Goal: Check status: Check status

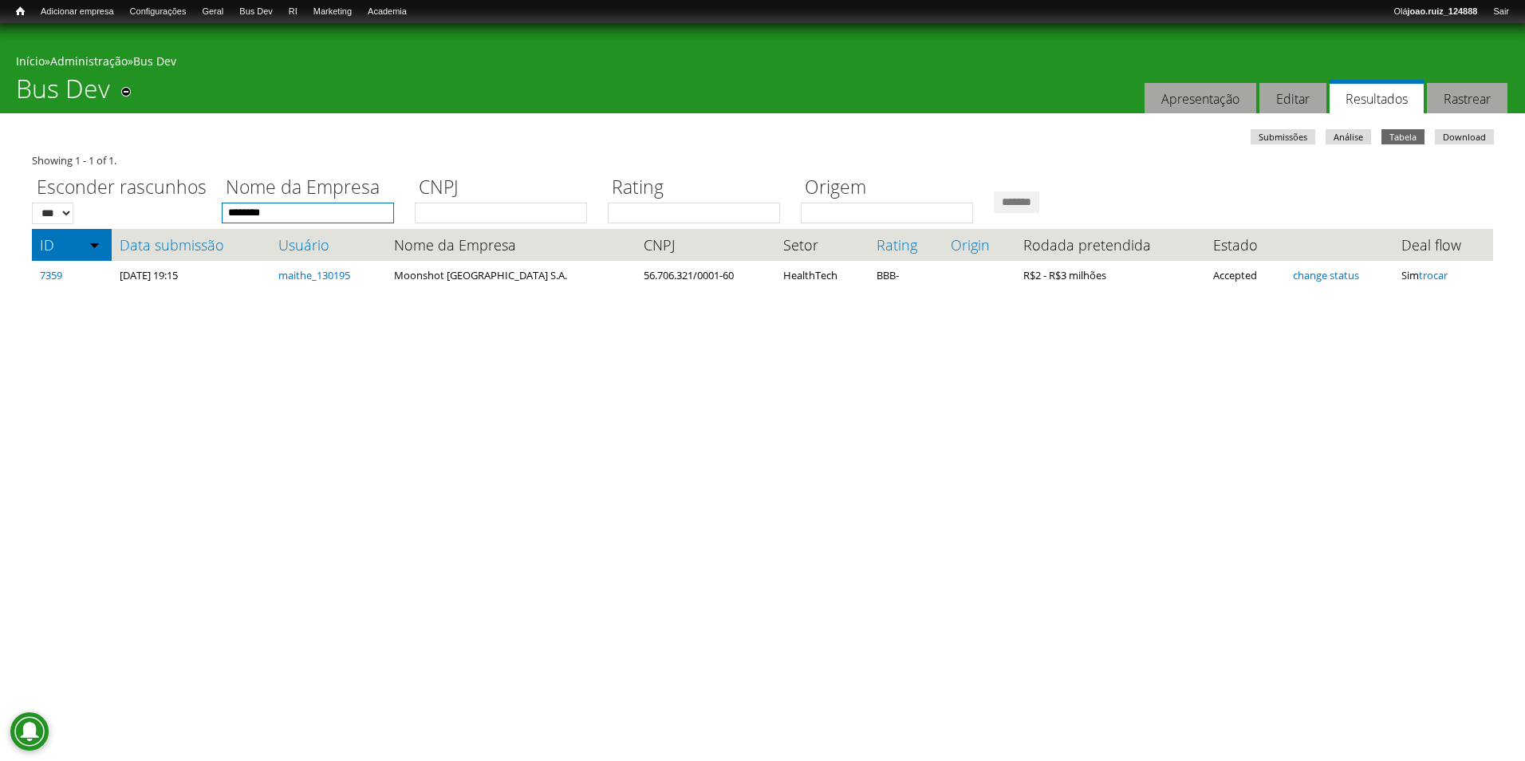
click at [322, 212] on input "********" at bounding box center [308, 213] width 172 height 21
type input "*"
click at [994, 191] on input "*******" at bounding box center [1016, 202] width 45 height 22
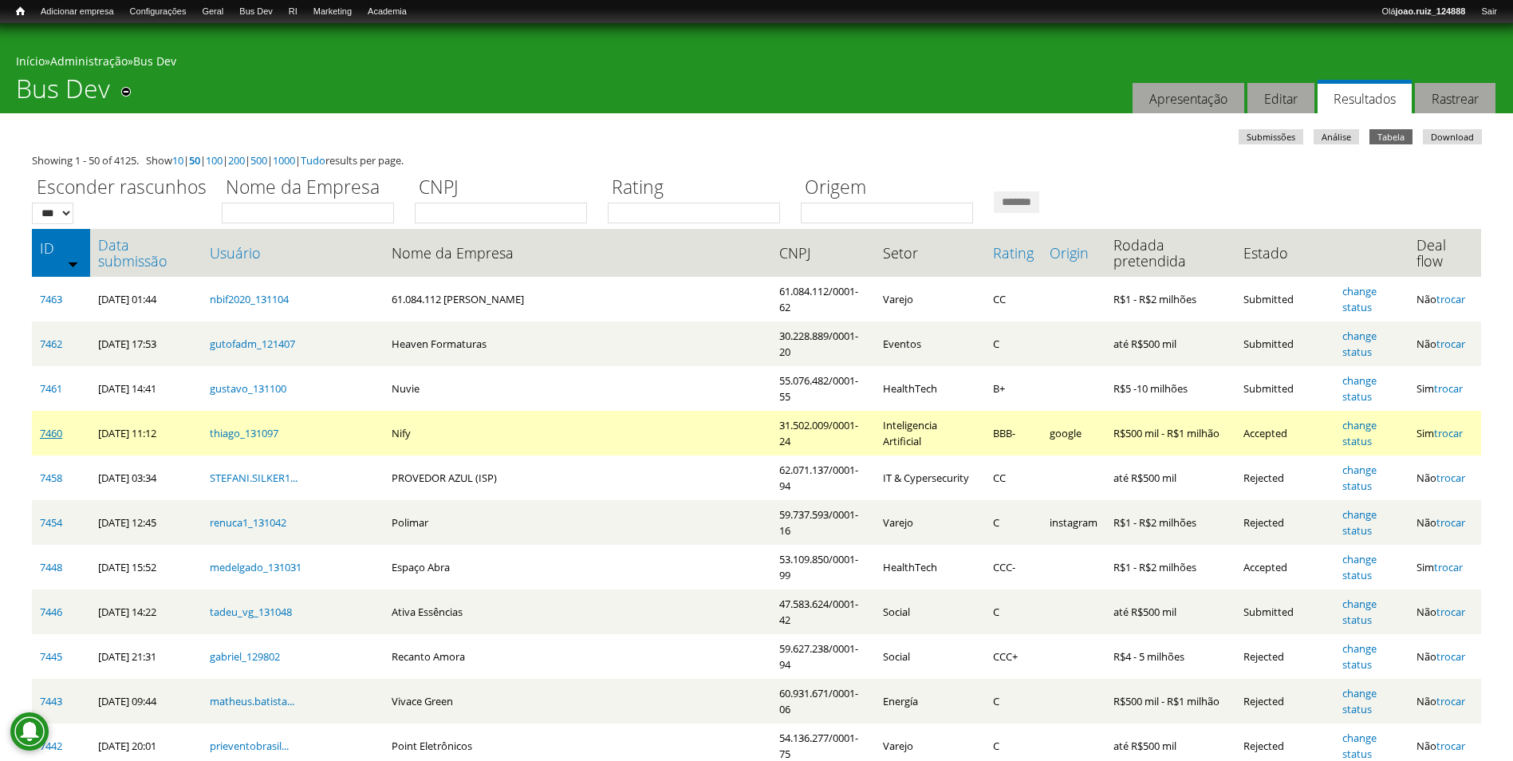
click at [58, 426] on link "7460" at bounding box center [51, 433] width 22 height 14
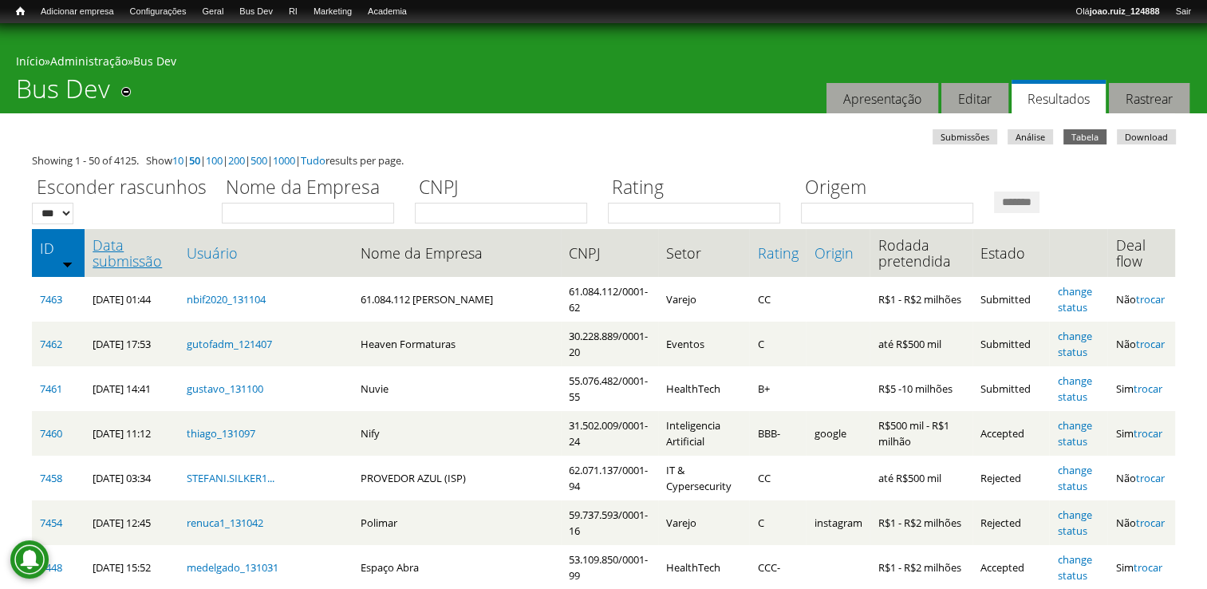
click at [134, 254] on link "Data submissão" at bounding box center [132, 253] width 78 height 32
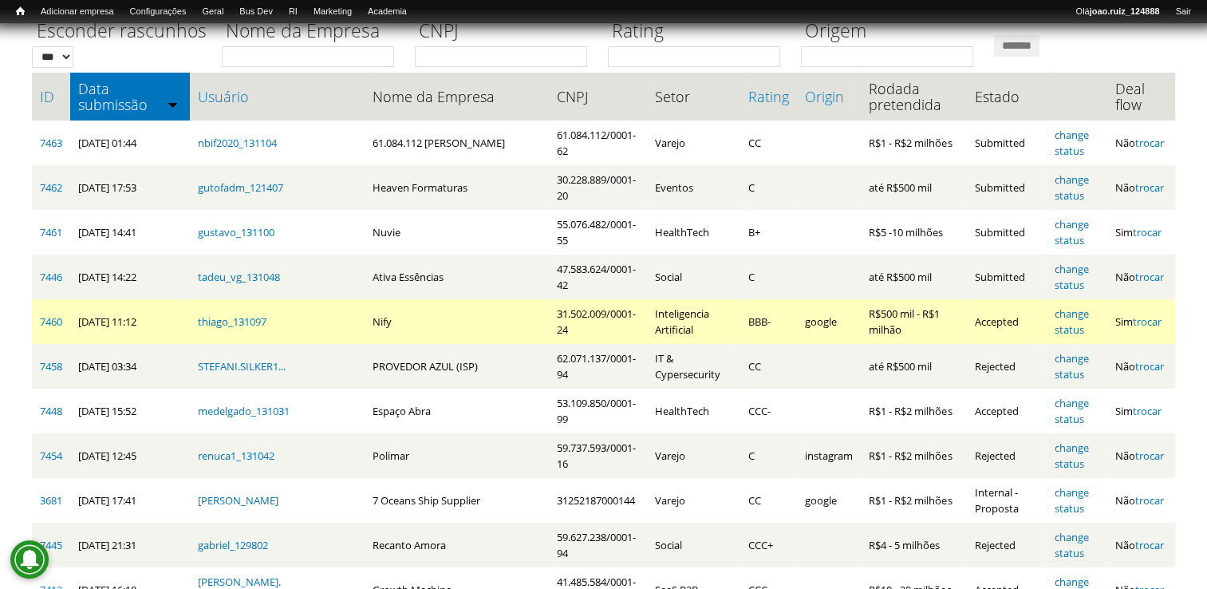
scroll to position [160, 0]
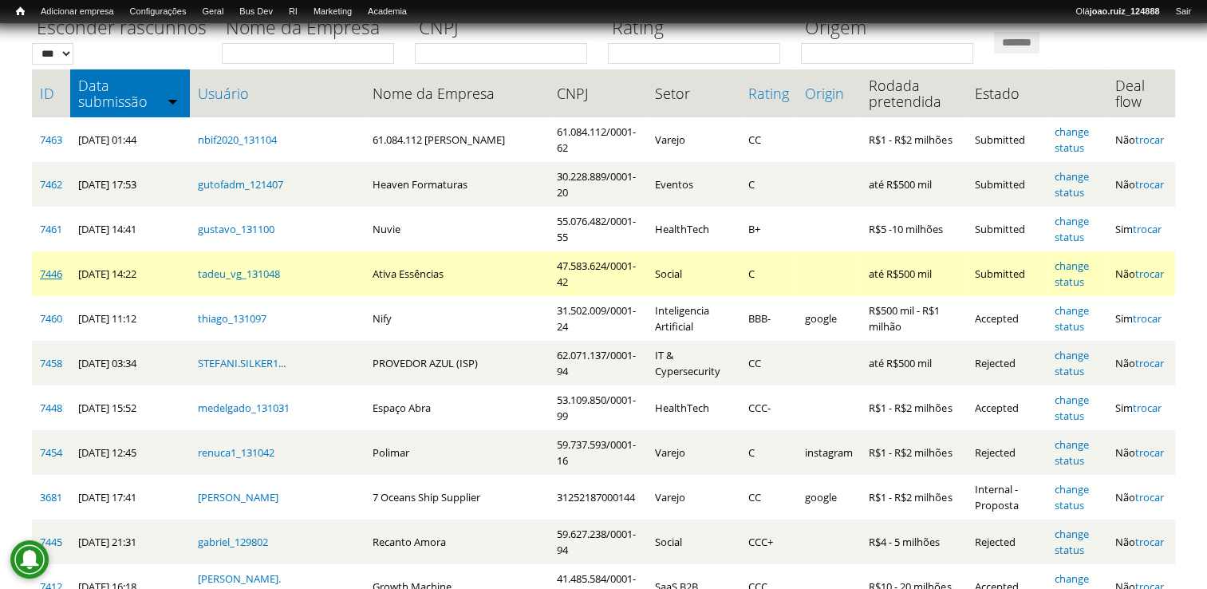
click at [45, 280] on link "7446" at bounding box center [51, 273] width 22 height 14
click at [1076, 274] on td "change status" at bounding box center [1076, 273] width 60 height 45
click at [1075, 269] on link "change status" at bounding box center [1071, 273] width 34 height 30
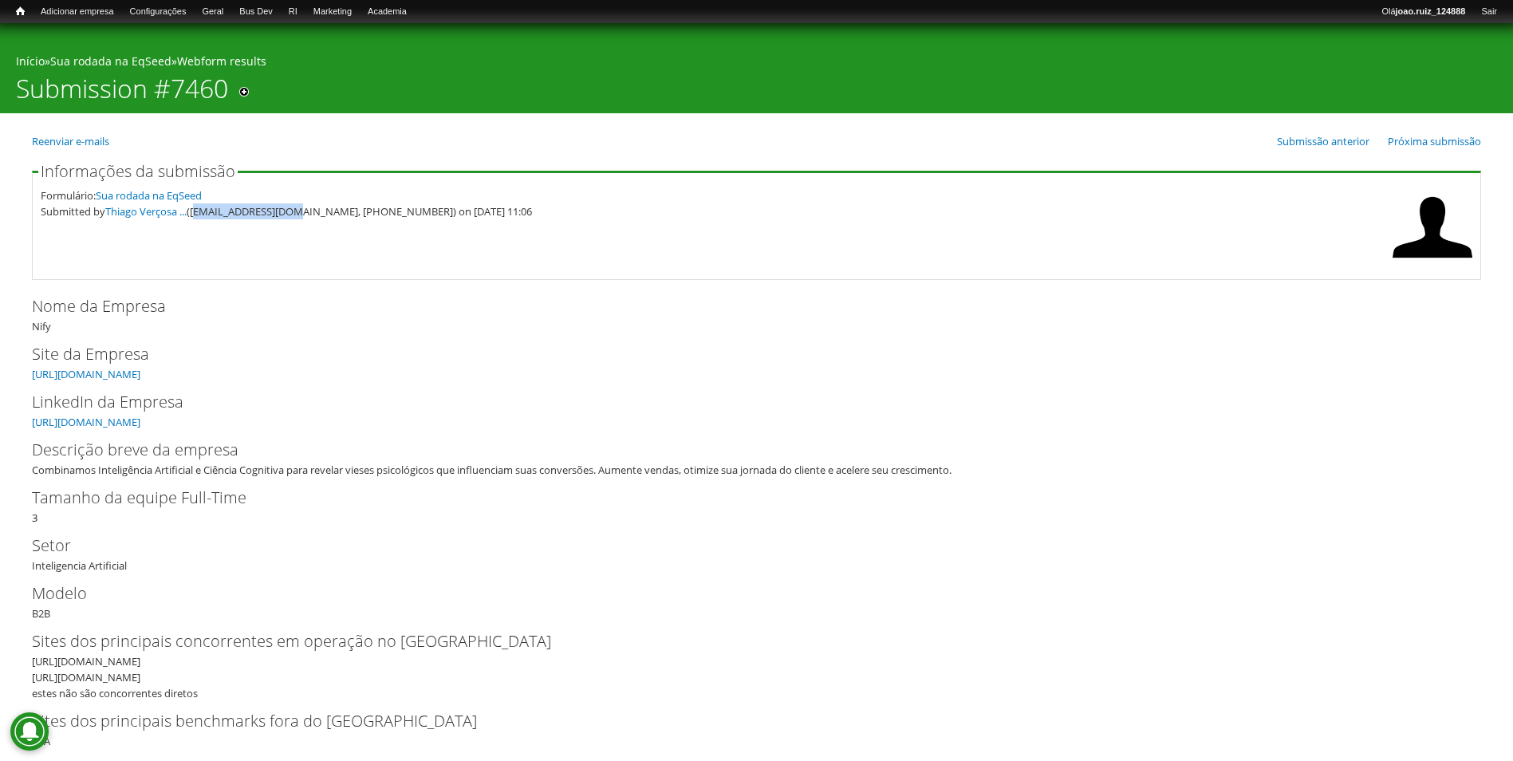
drag, startPoint x: 197, startPoint y: 212, endPoint x: 290, endPoint y: 226, distance: 94.3
click at [290, 226] on fieldset "Informações da submissão Formulário: Sua rodada na EqSeed Submitted by Thiago V…" at bounding box center [756, 221] width 1449 height 116
copy div "thiago@nify.com.br"
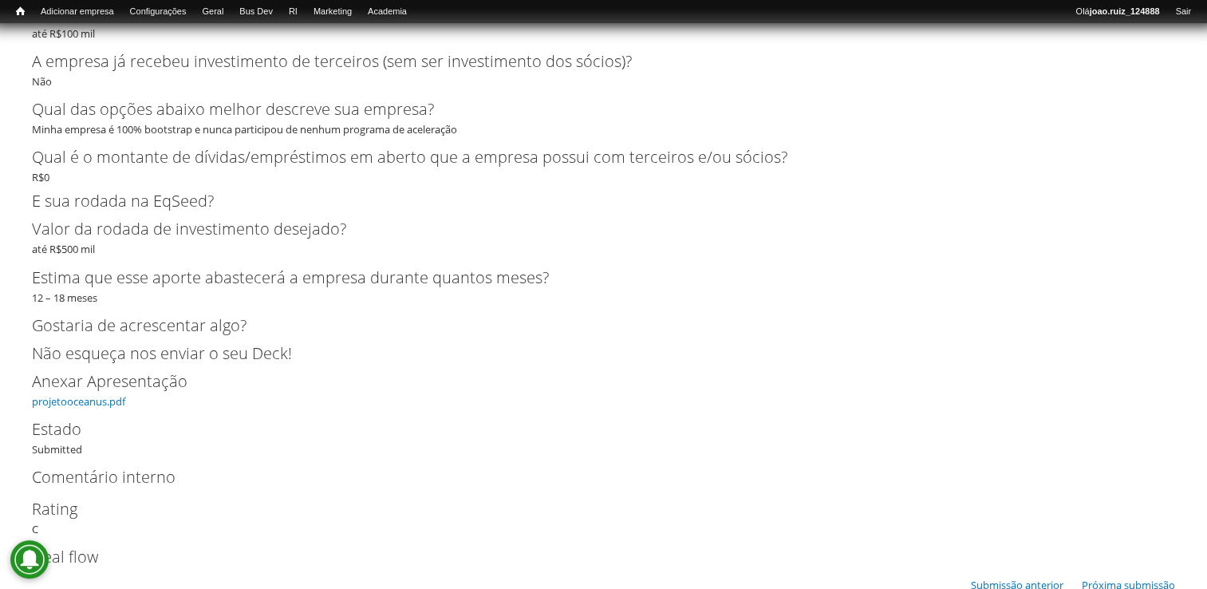
scroll to position [2785, 0]
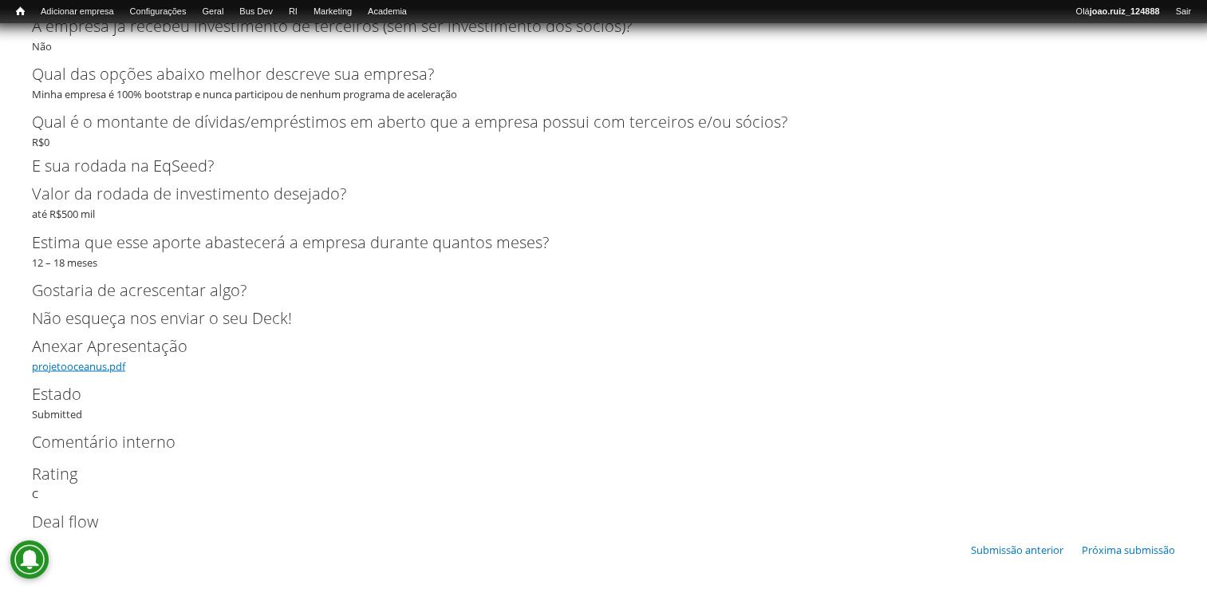
click at [73, 366] on link "projetooceanus.pdf" at bounding box center [78, 365] width 93 height 14
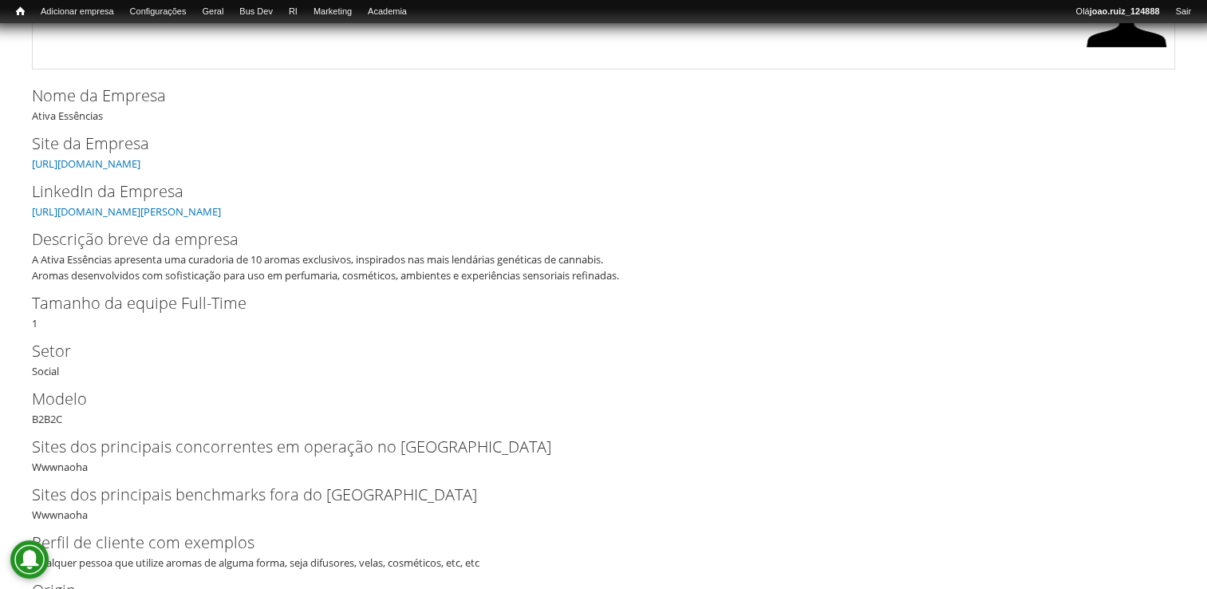
scroll to position [73, 0]
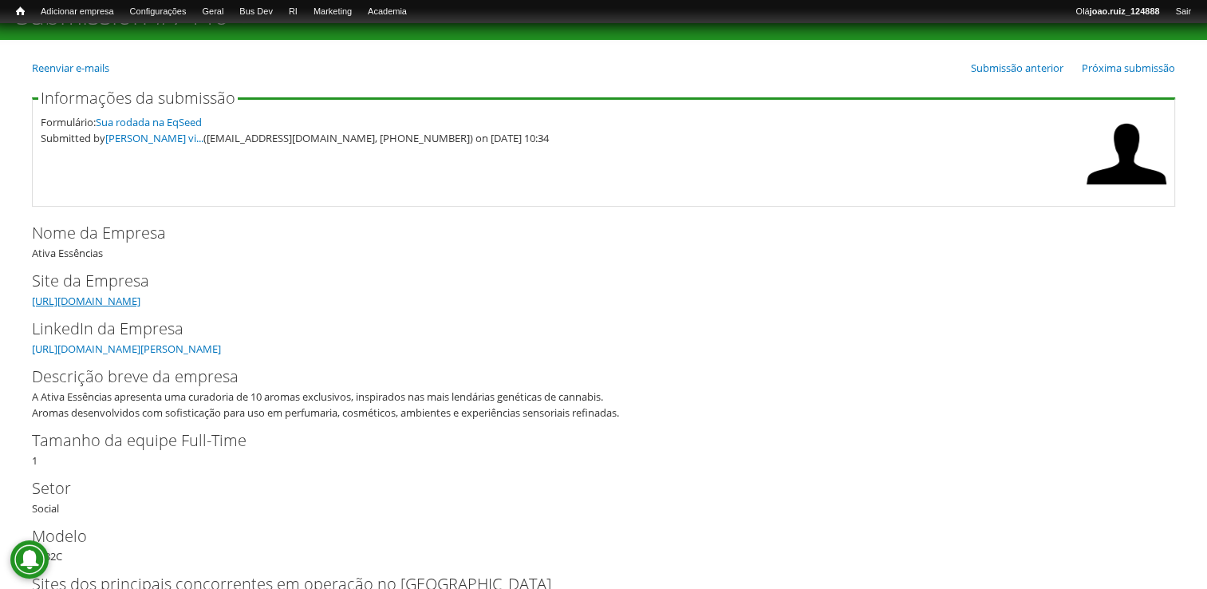
click at [134, 297] on link "https://www.ativaessencias.com.br" at bounding box center [86, 301] width 108 height 14
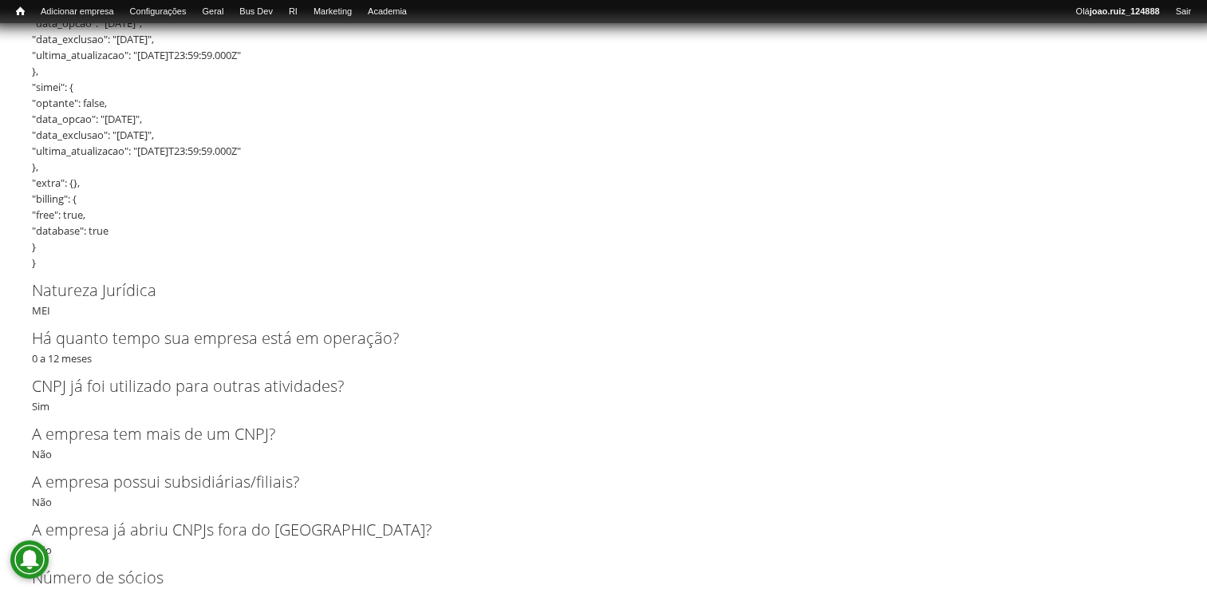
scroll to position [1589, 0]
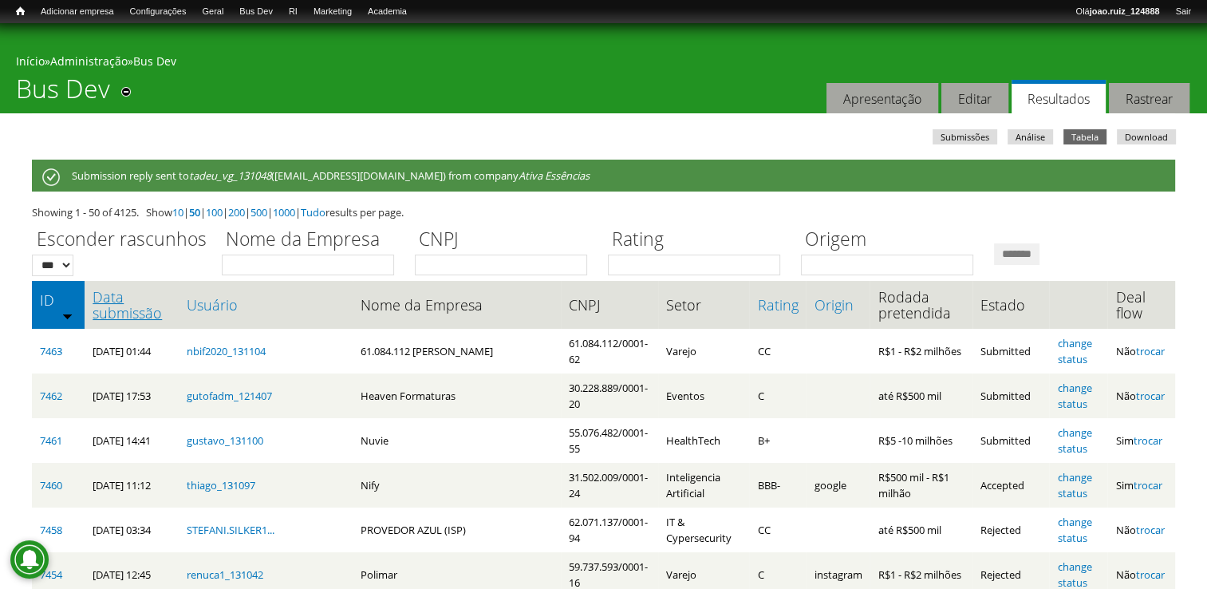
click at [132, 317] on link "Data submissão" at bounding box center [132, 305] width 78 height 32
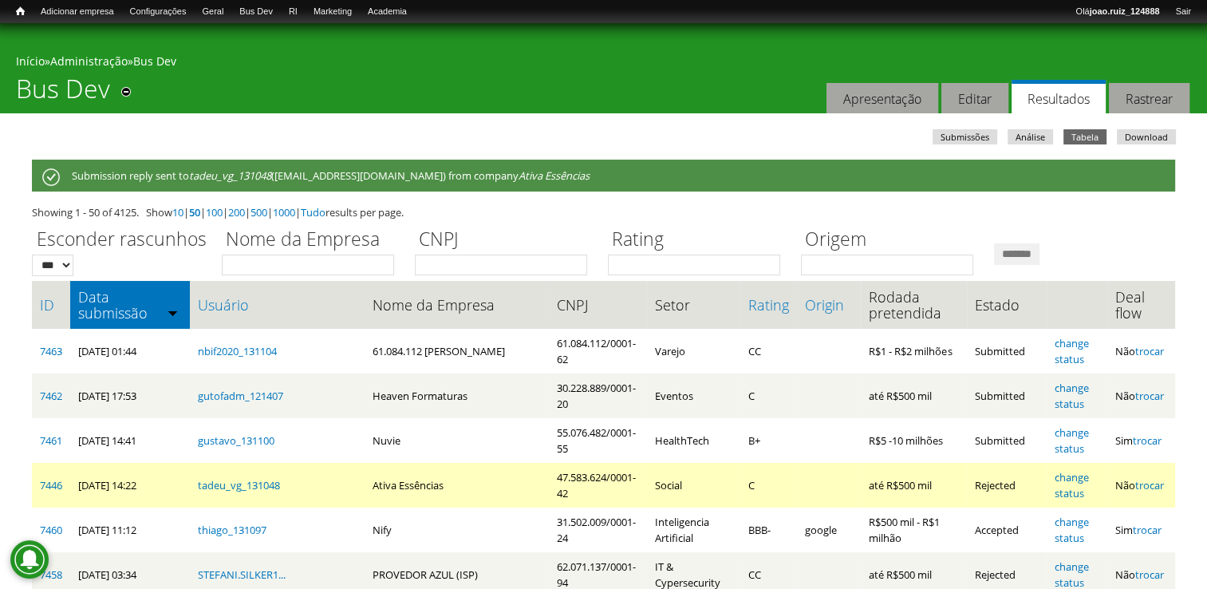
scroll to position [160, 0]
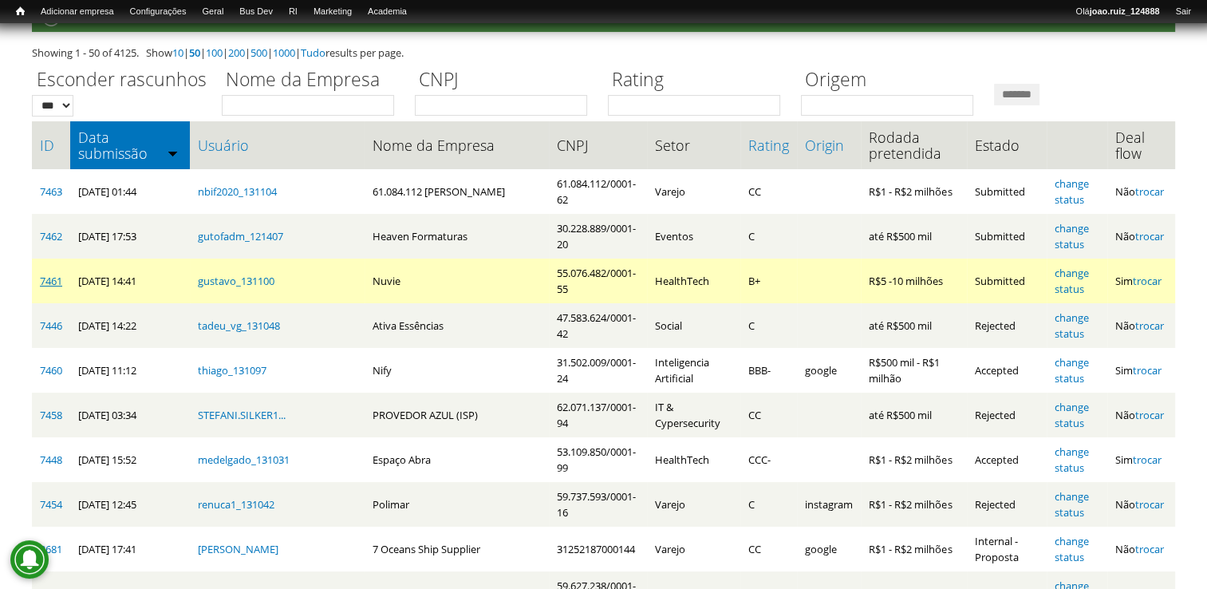
click at [51, 280] on link "7461" at bounding box center [51, 281] width 22 height 14
click at [1081, 275] on link "change status" at bounding box center [1071, 281] width 34 height 30
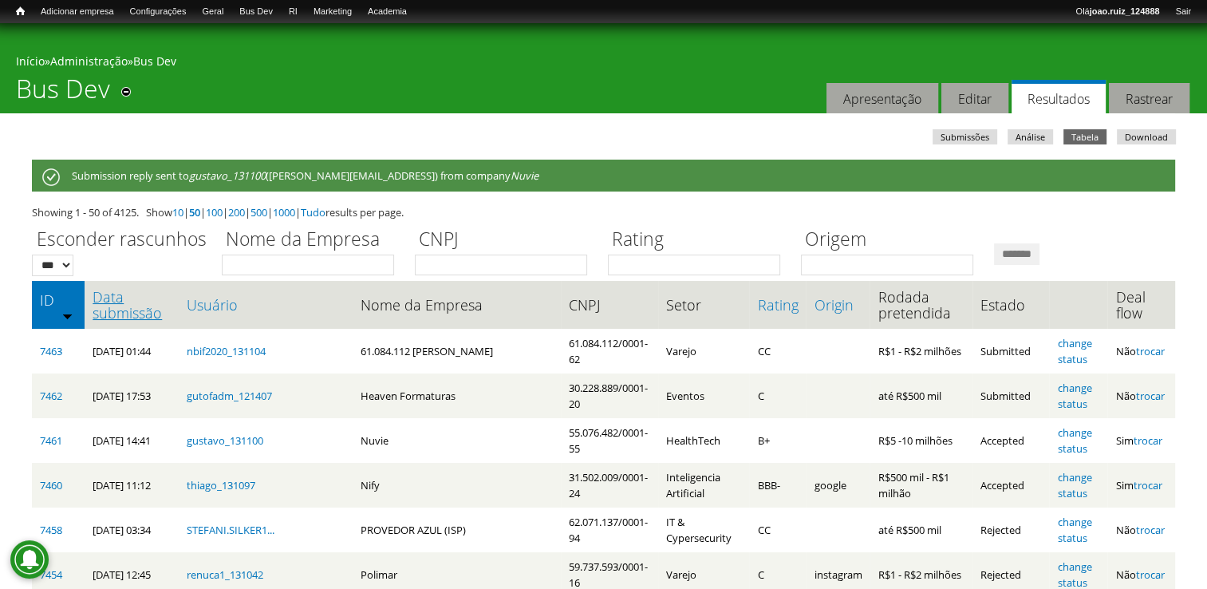
click at [144, 305] on link "Data submissão" at bounding box center [132, 305] width 78 height 32
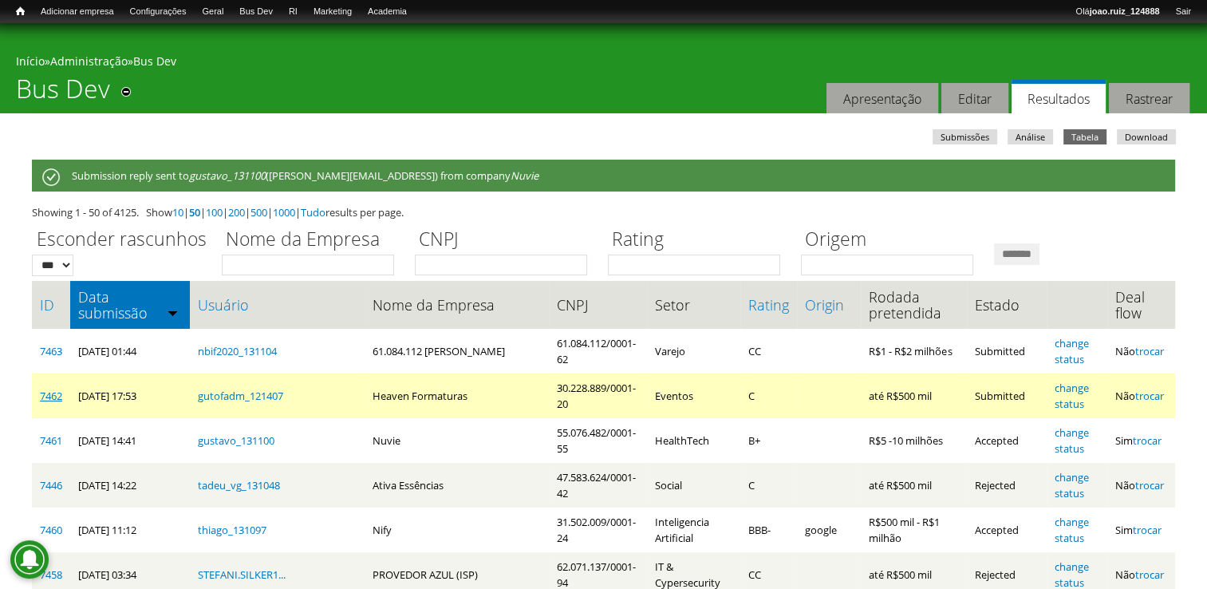
click at [53, 396] on link "7462" at bounding box center [51, 395] width 22 height 14
click at [1072, 384] on link "change status" at bounding box center [1071, 395] width 34 height 30
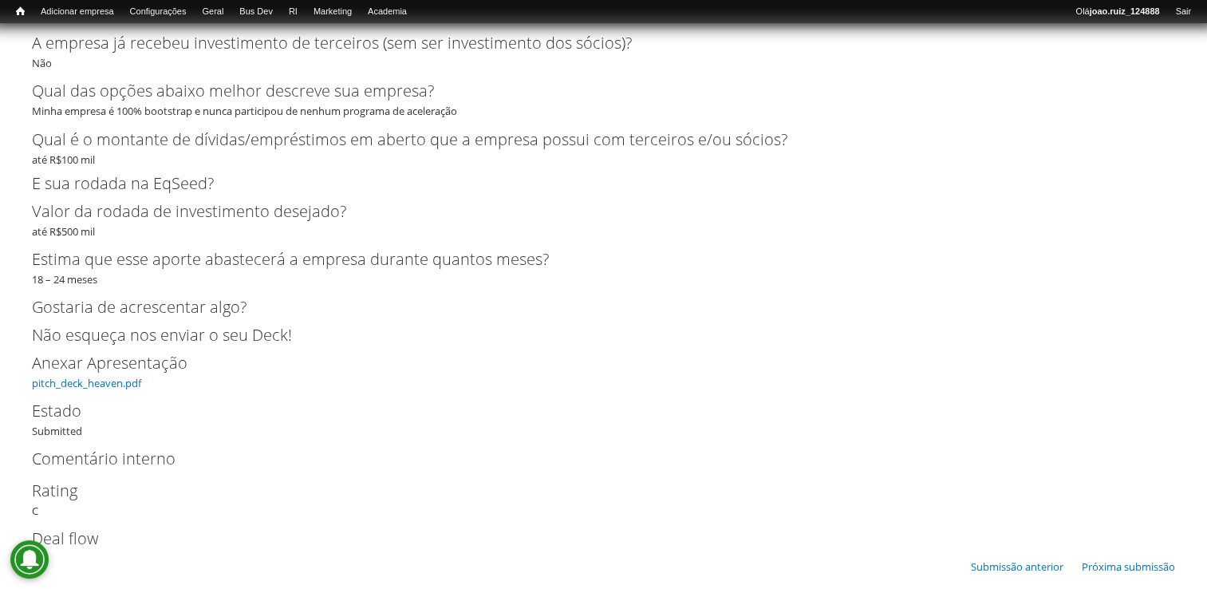
scroll to position [2917, 0]
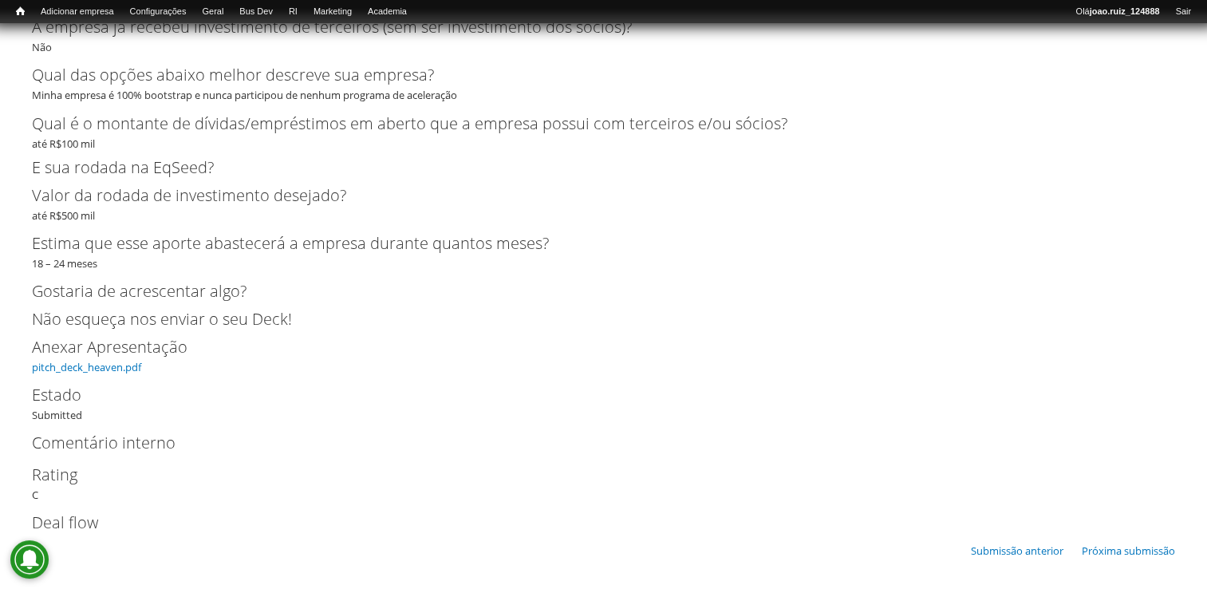
click at [100, 357] on div "Anexar Apresentação pitch_deck_heaven.pdf" at bounding box center [603, 354] width 1143 height 40
click at [100, 364] on link "pitch_deck_heaven.pdf" at bounding box center [86, 366] width 109 height 14
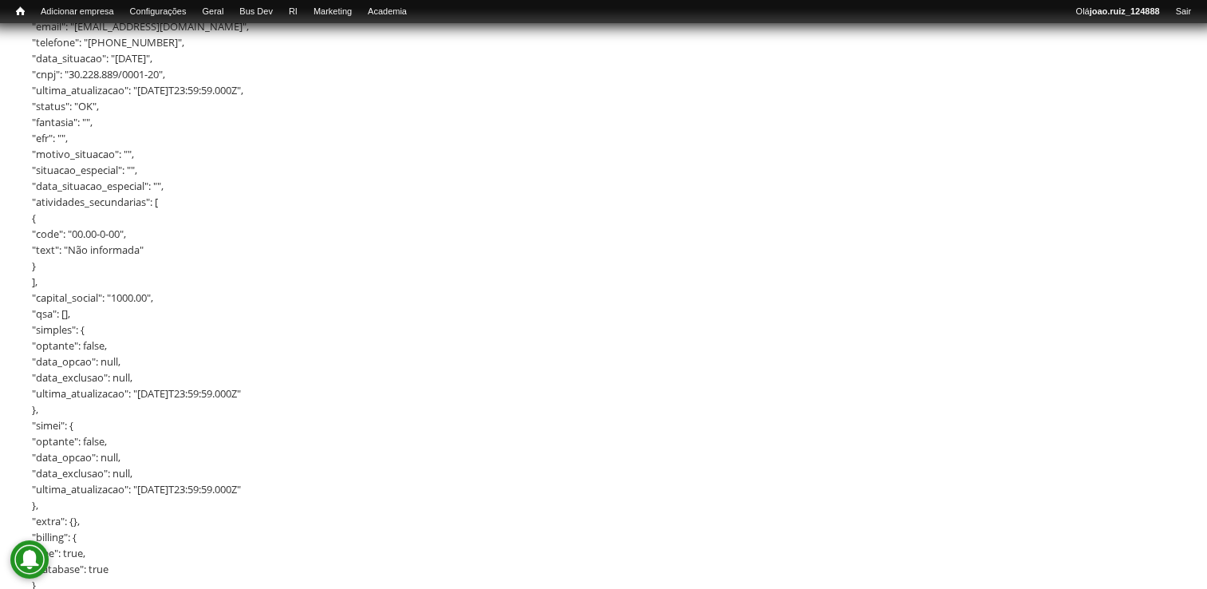
scroll to position [1082, 0]
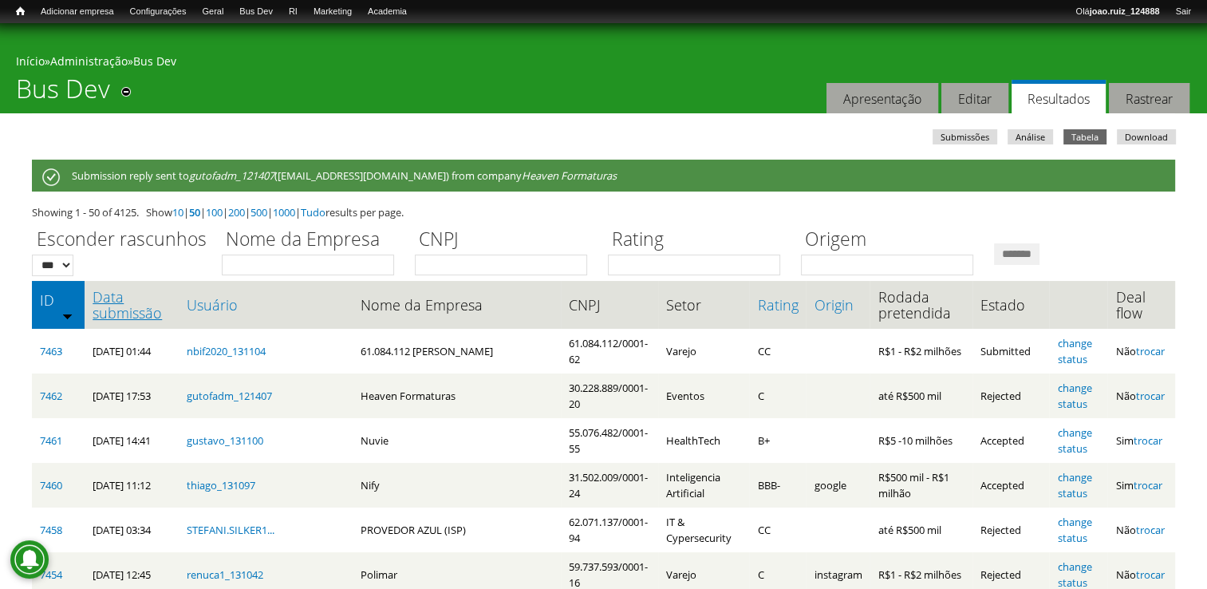
click at [107, 309] on link "Data submissão" at bounding box center [132, 305] width 78 height 32
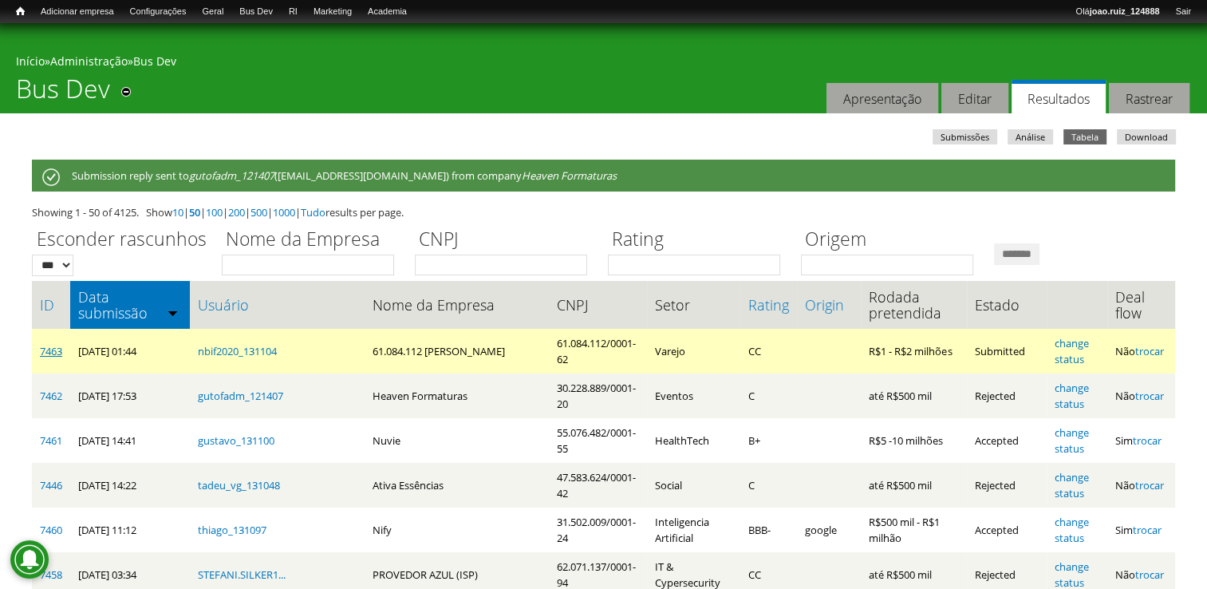
click at [53, 348] on link "7463" at bounding box center [51, 351] width 22 height 14
click at [1067, 340] on link "change status" at bounding box center [1071, 351] width 34 height 30
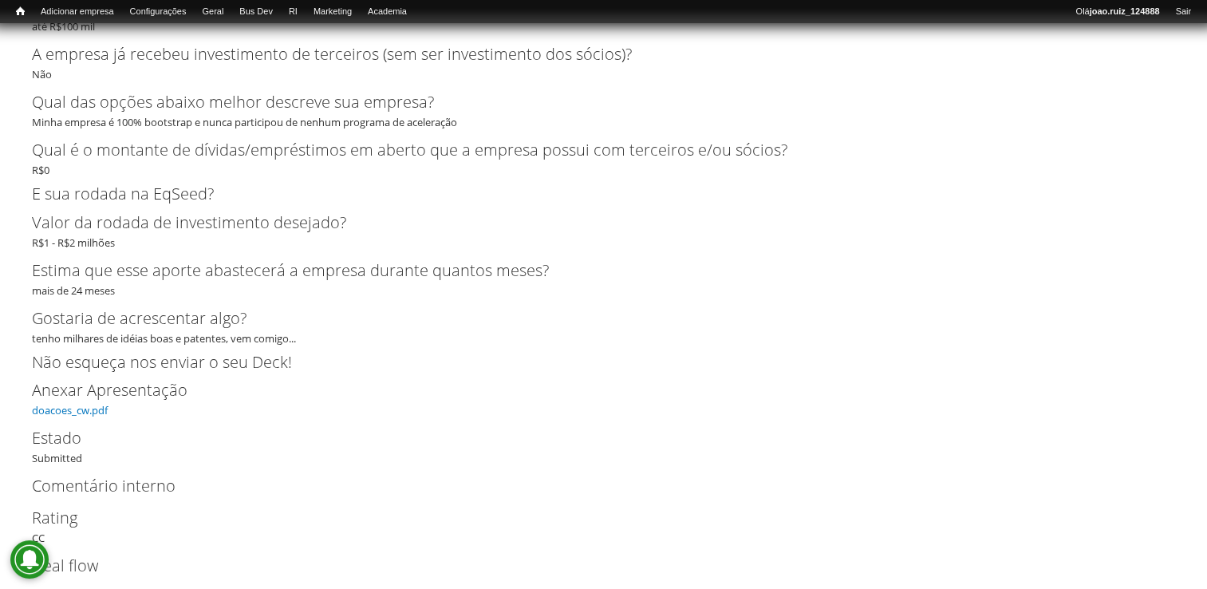
scroll to position [2833, 0]
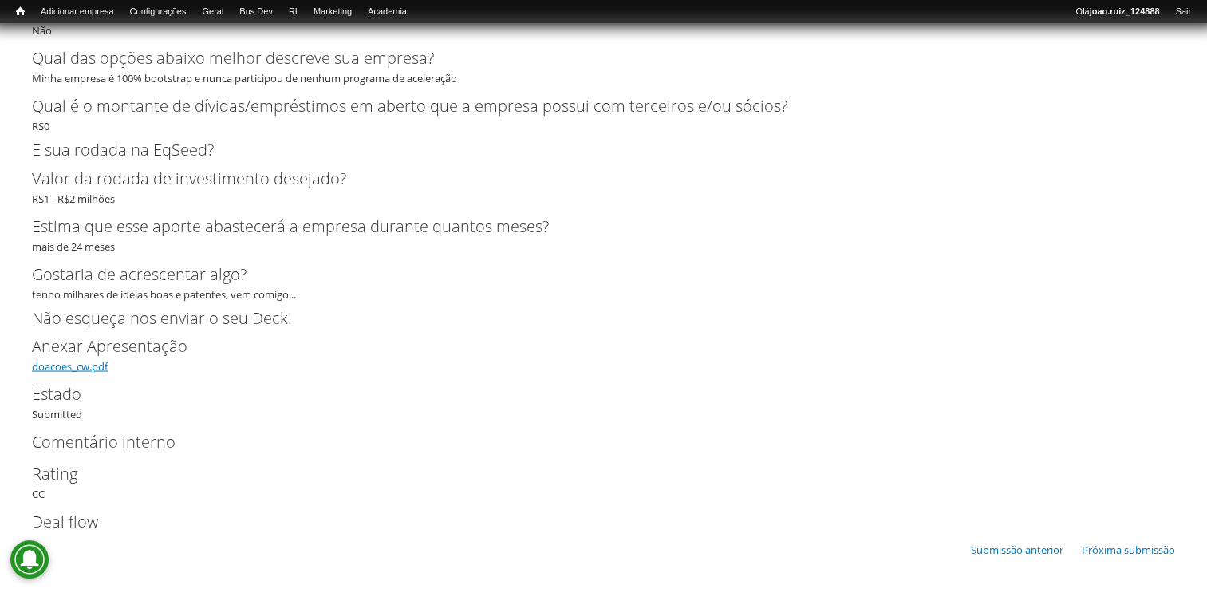
click at [92, 364] on link "doacoes_cw.pdf" at bounding box center [70, 365] width 76 height 14
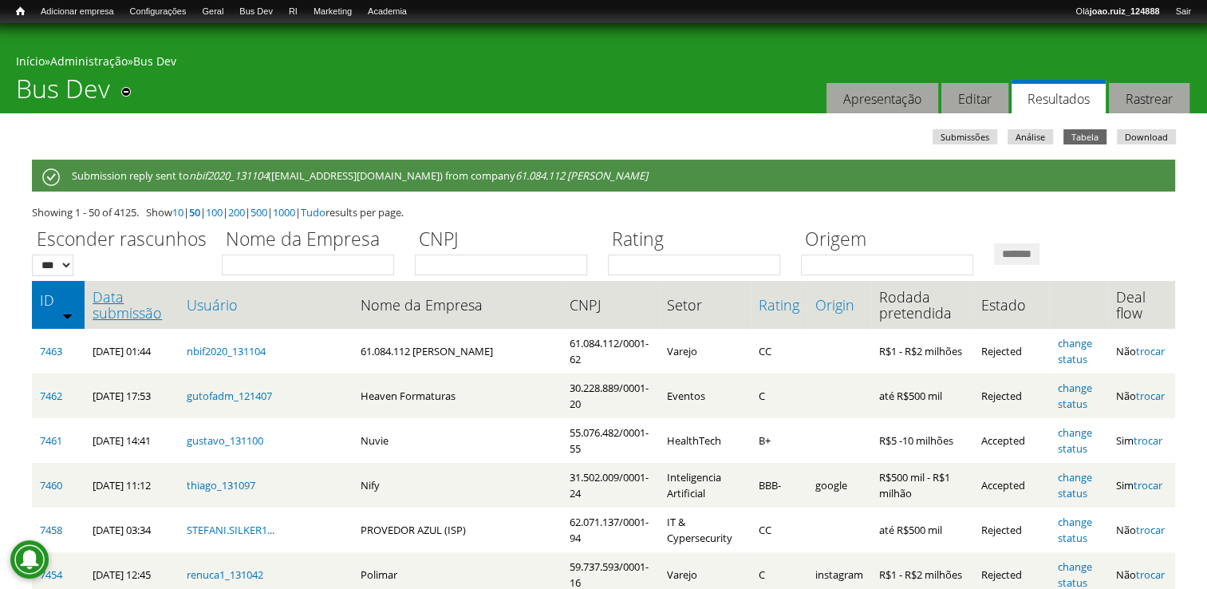
click at [112, 303] on link "Data submissão" at bounding box center [132, 305] width 78 height 32
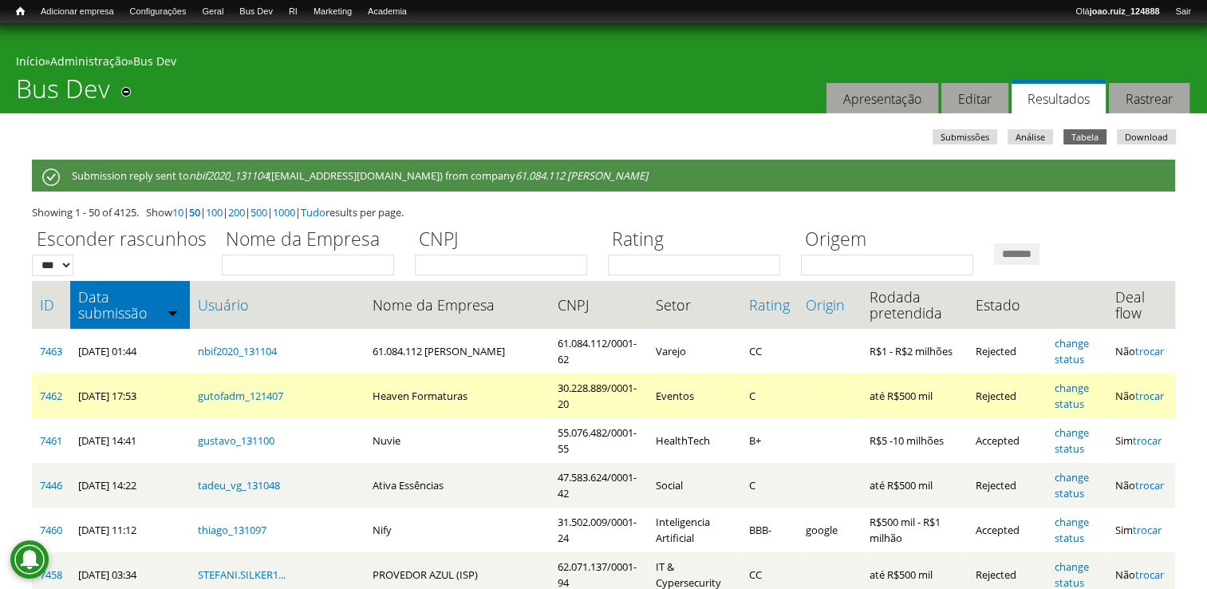
drag, startPoint x: 329, startPoint y: 349, endPoint x: 429, endPoint y: 388, distance: 106.8
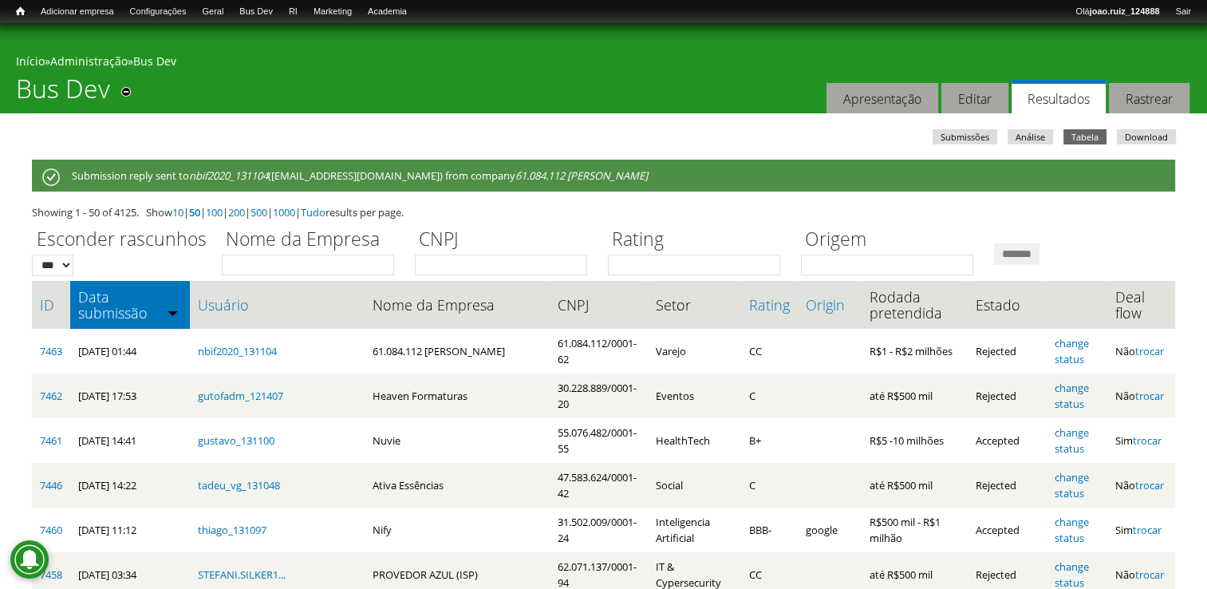
click at [613, 57] on div "Início » Administração » Bus Dev" at bounding box center [603, 63] width 1175 height 20
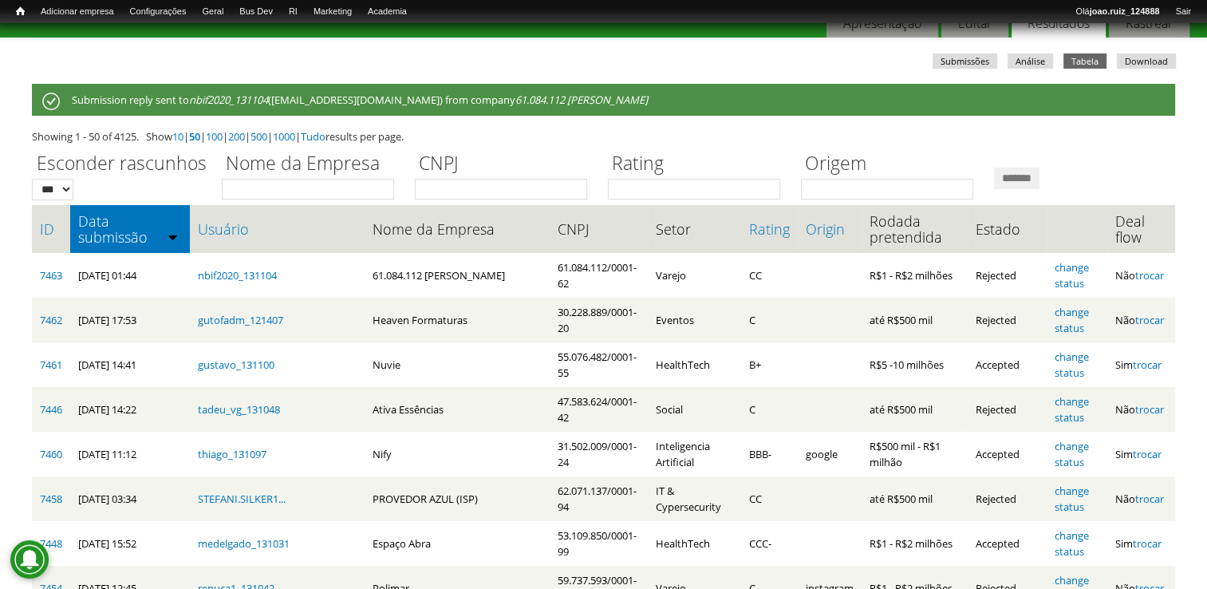
scroll to position [80, 0]
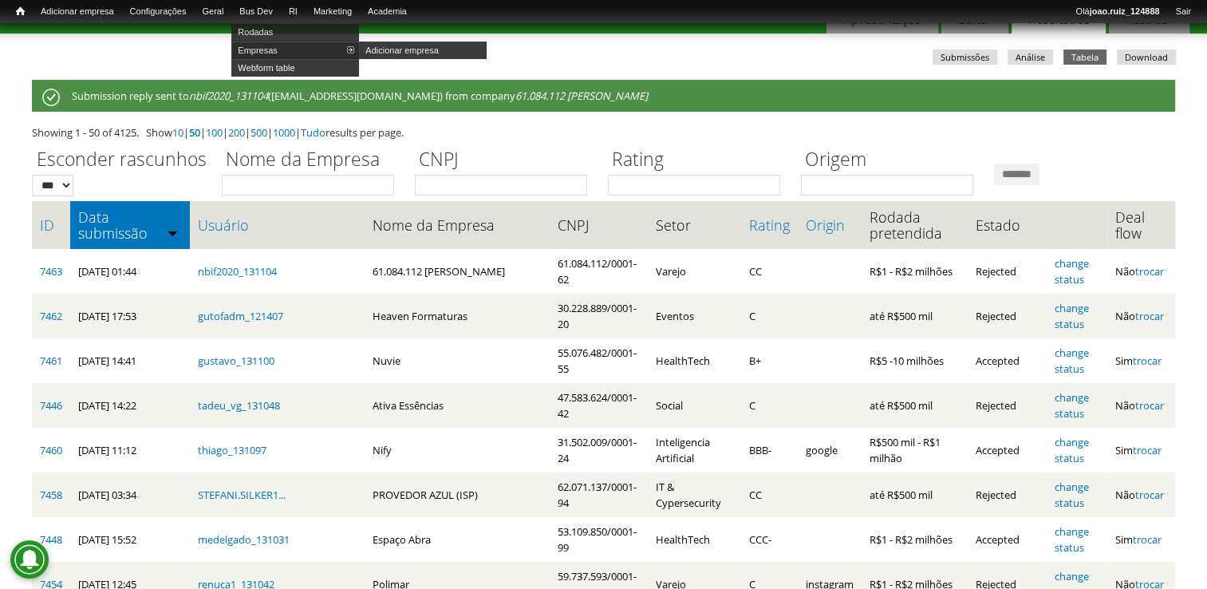
click at [287, 49] on link "Empresas" at bounding box center [295, 50] width 128 height 18
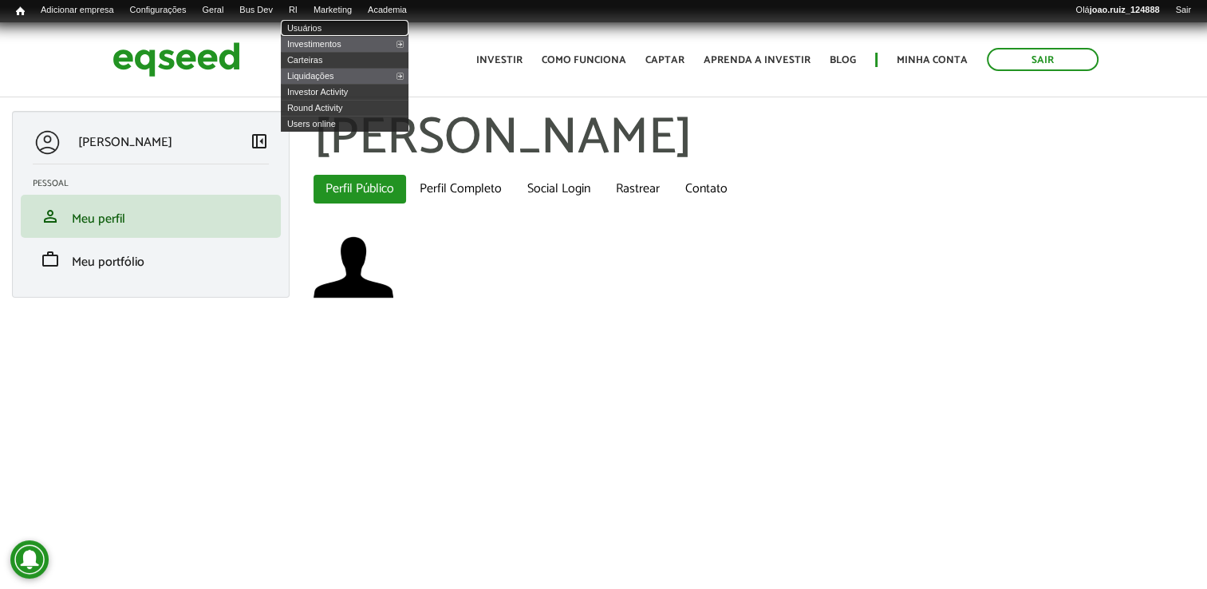
click at [321, 26] on link "Usuários" at bounding box center [345, 28] width 128 height 16
